Goal: Find specific page/section: Find specific page/section

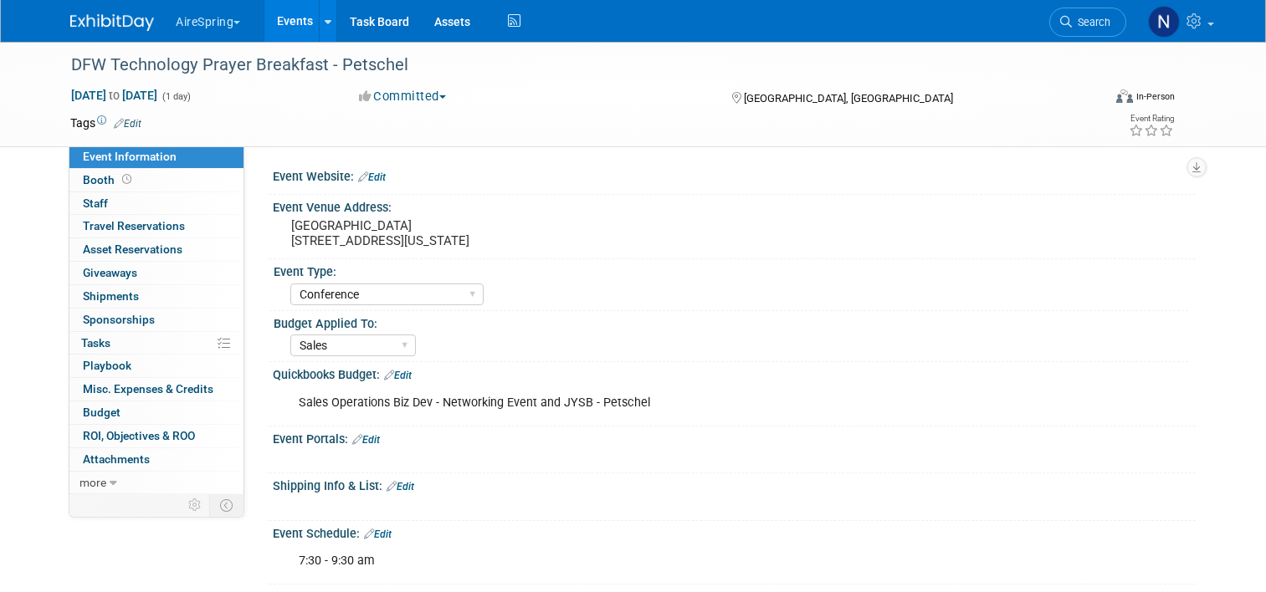
select select "Conference"
select select "Sales"
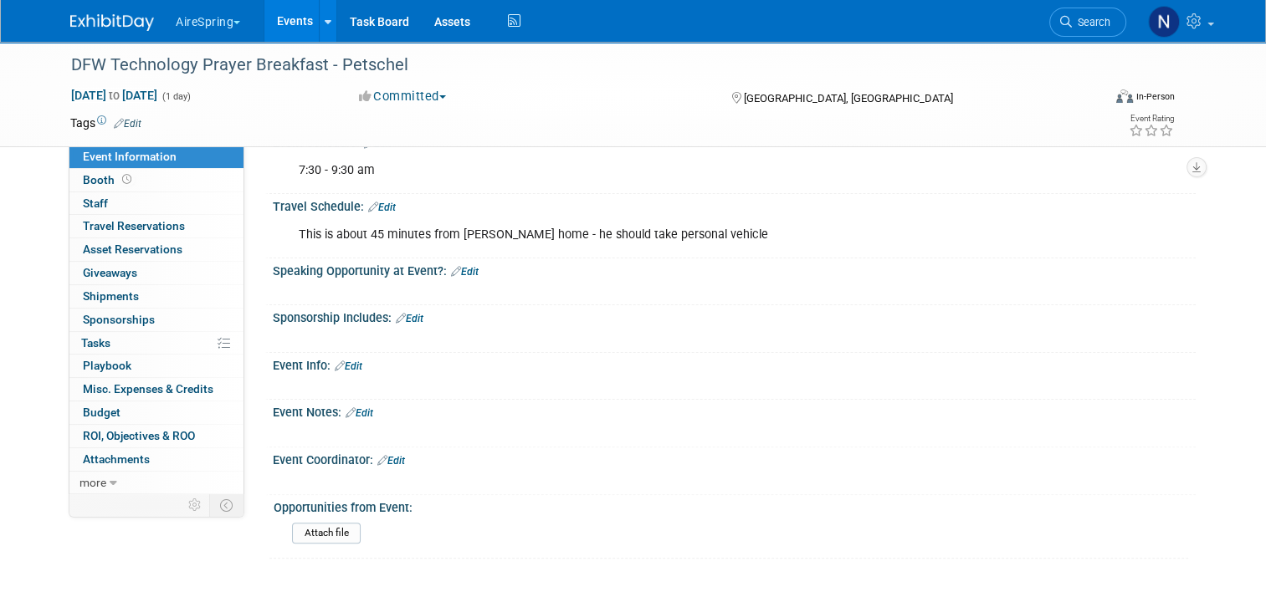
drag, startPoint x: 0, startPoint y: 0, endPoint x: 289, endPoint y: 17, distance: 289.1
click at [289, 17] on link "Events" at bounding box center [294, 21] width 61 height 42
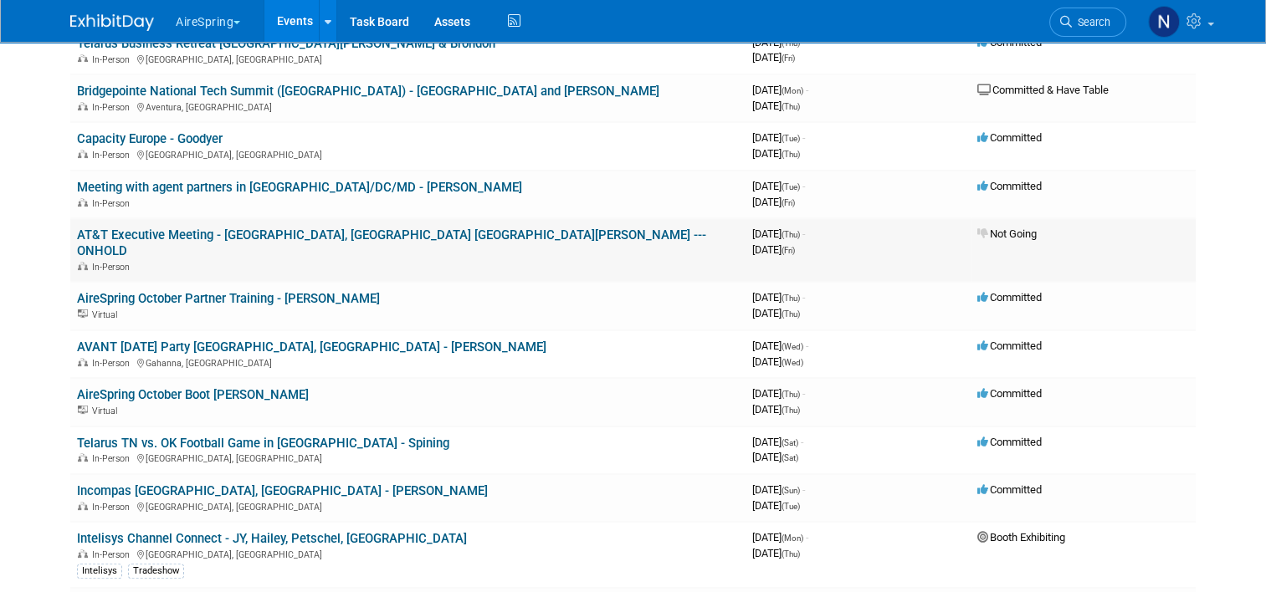
scroll to position [502, 0]
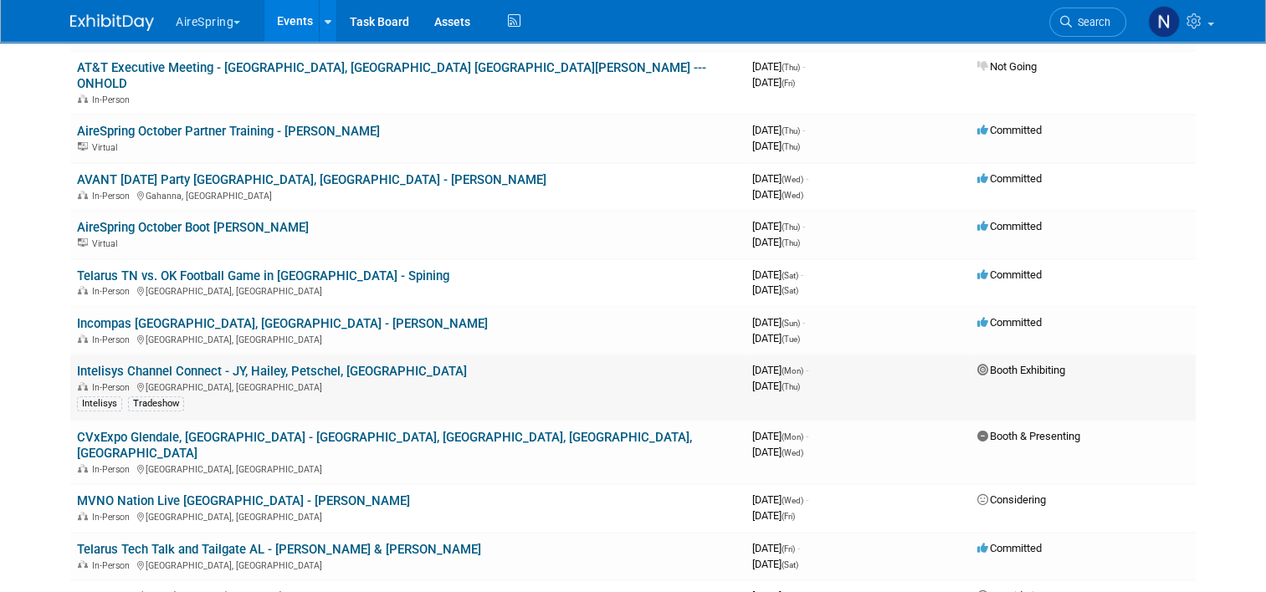
click at [212, 364] on link "Intelisys Channel Connect - JY, Hailey, Petschel, [GEOGRAPHIC_DATA]" at bounding box center [272, 371] width 390 height 15
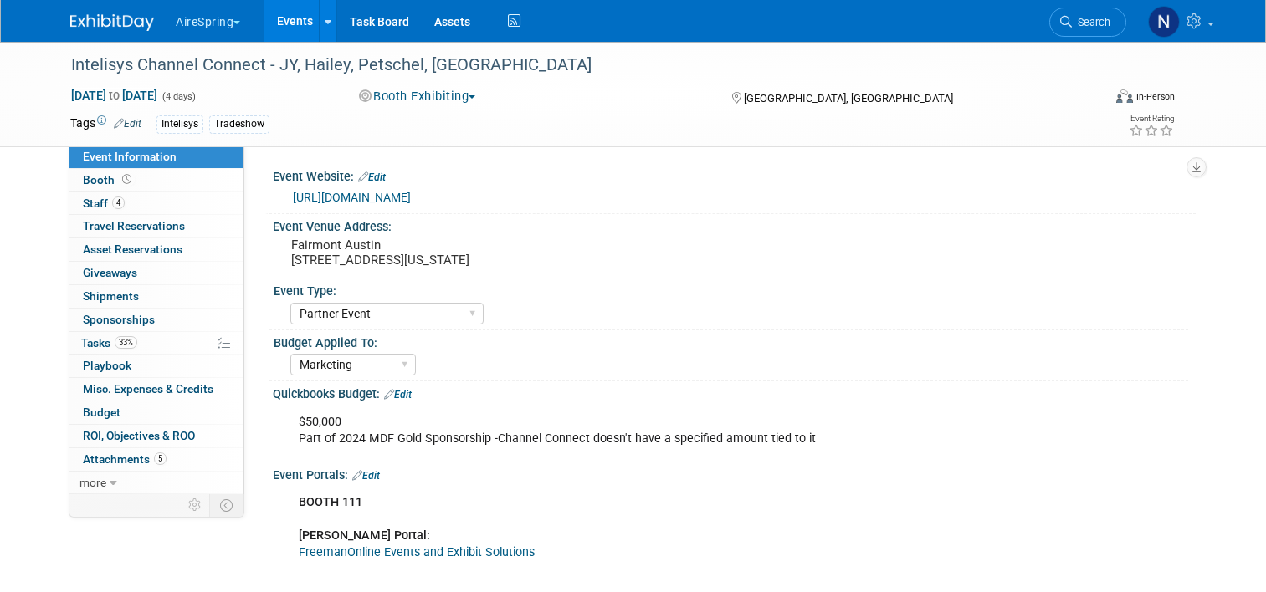
select select "Partner Event"
select select "Marketing"
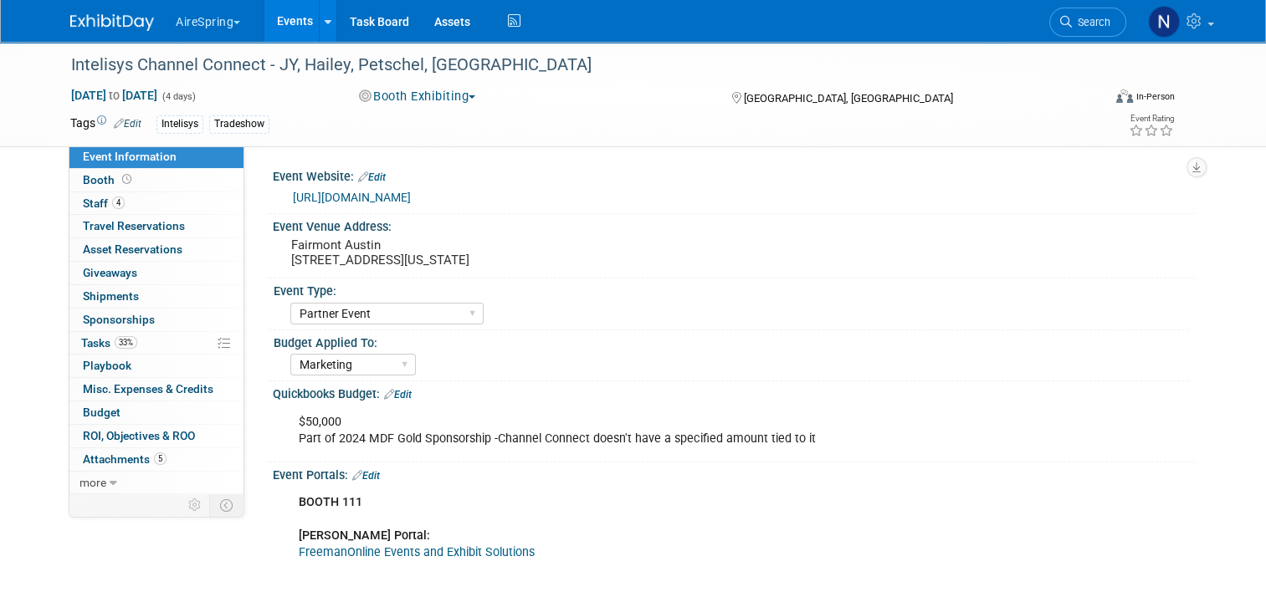
click at [339, 552] on link "FreemanOnline Events and Exhibit Solutions" at bounding box center [417, 552] width 236 height 14
click at [509, 528] on div "BOOTH 111 Freeman Portal: FreemanOnline Events and Exhibit Solutions Exhibitor …" at bounding box center [651, 578] width 729 height 185
